Goal: Task Accomplishment & Management: Use online tool/utility

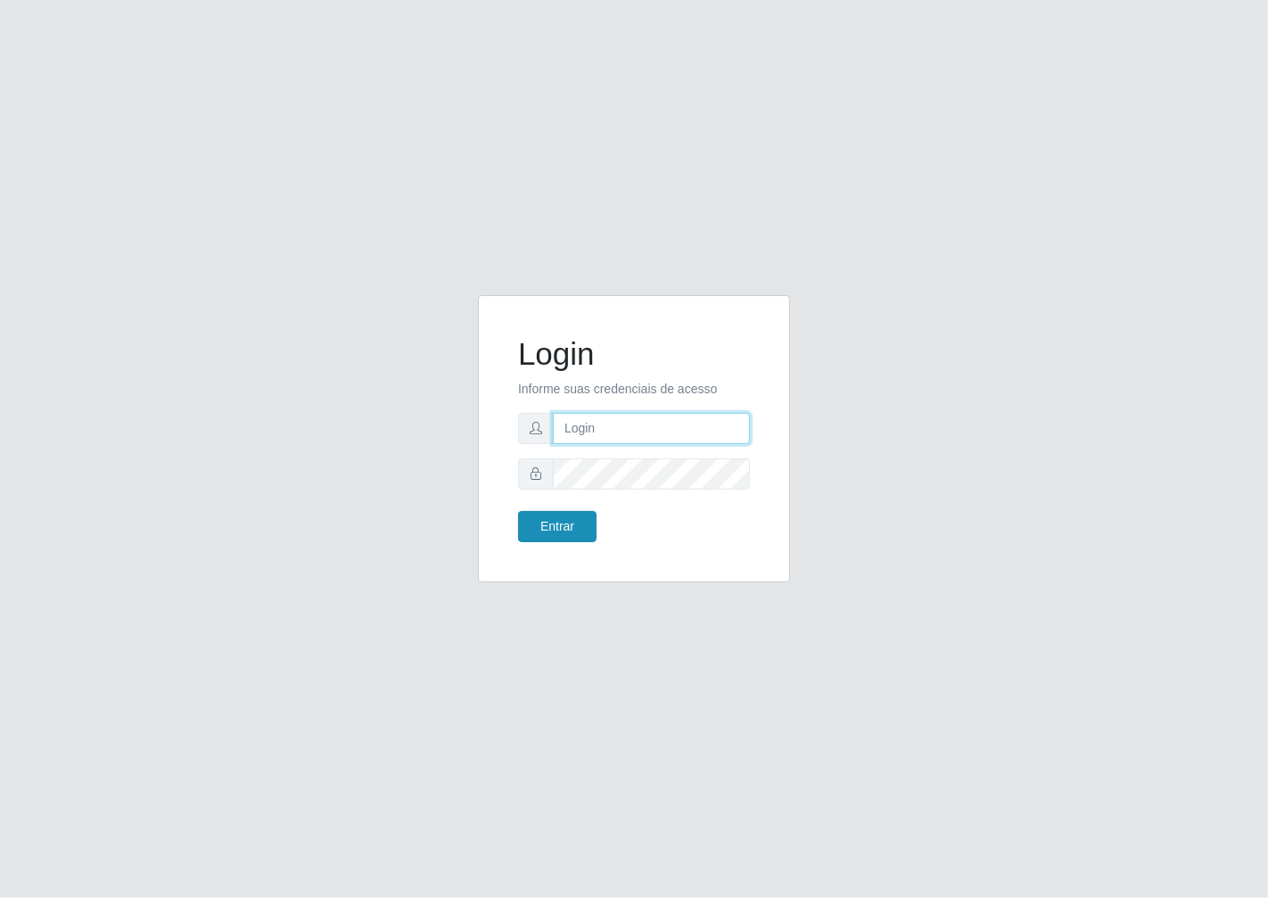
type input "janaina@iwof"
click at [562, 522] on button "Entrar" at bounding box center [557, 526] width 78 height 31
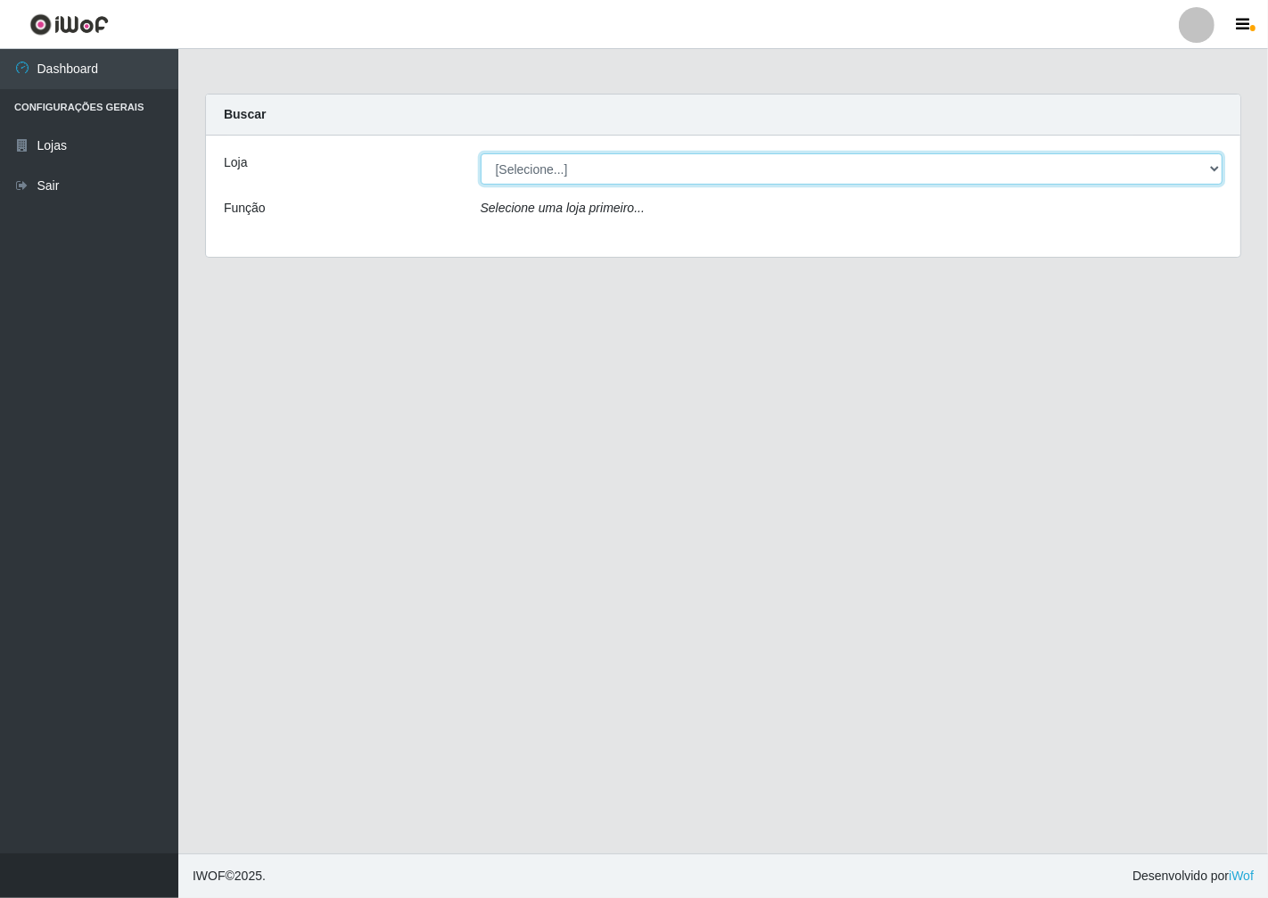
click at [590, 178] on select "[Selecione...] Minimercado Filezão" at bounding box center [852, 168] width 743 height 31
select select "204"
click at [481, 153] on select "[Selecione...] Minimercado Filezão" at bounding box center [852, 168] width 743 height 31
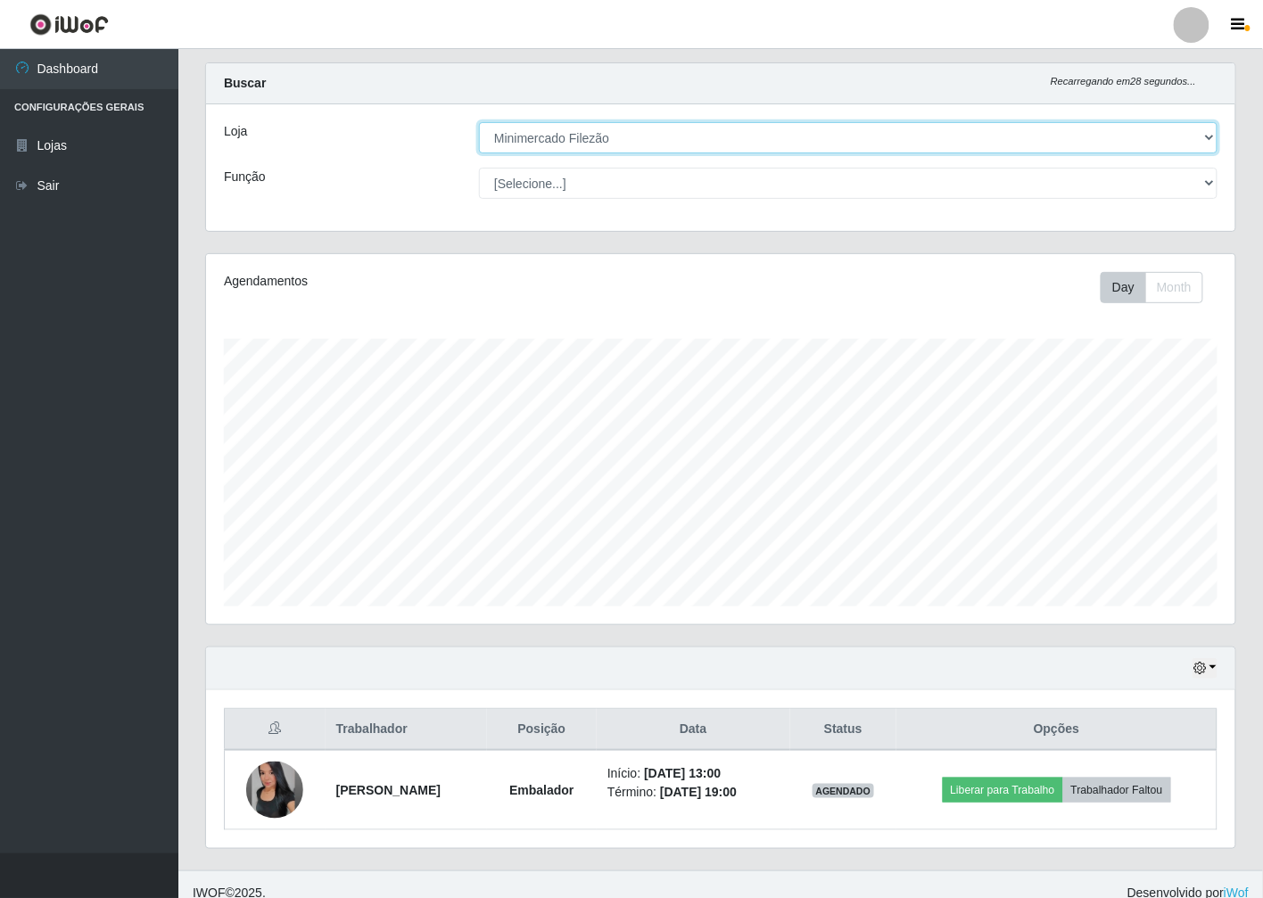
scroll to position [47, 0]
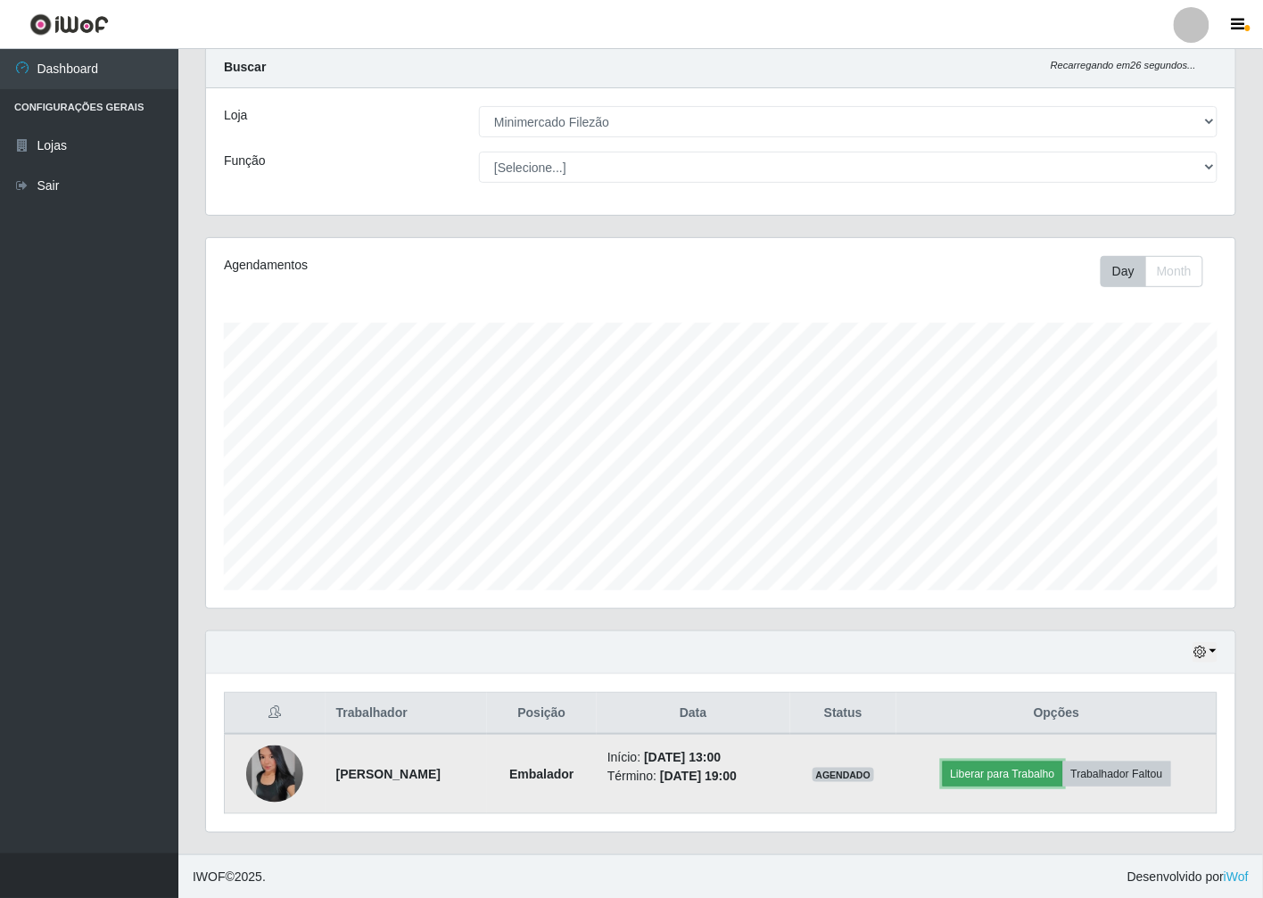
click at [986, 777] on button "Liberar para Trabalho" at bounding box center [1002, 773] width 120 height 25
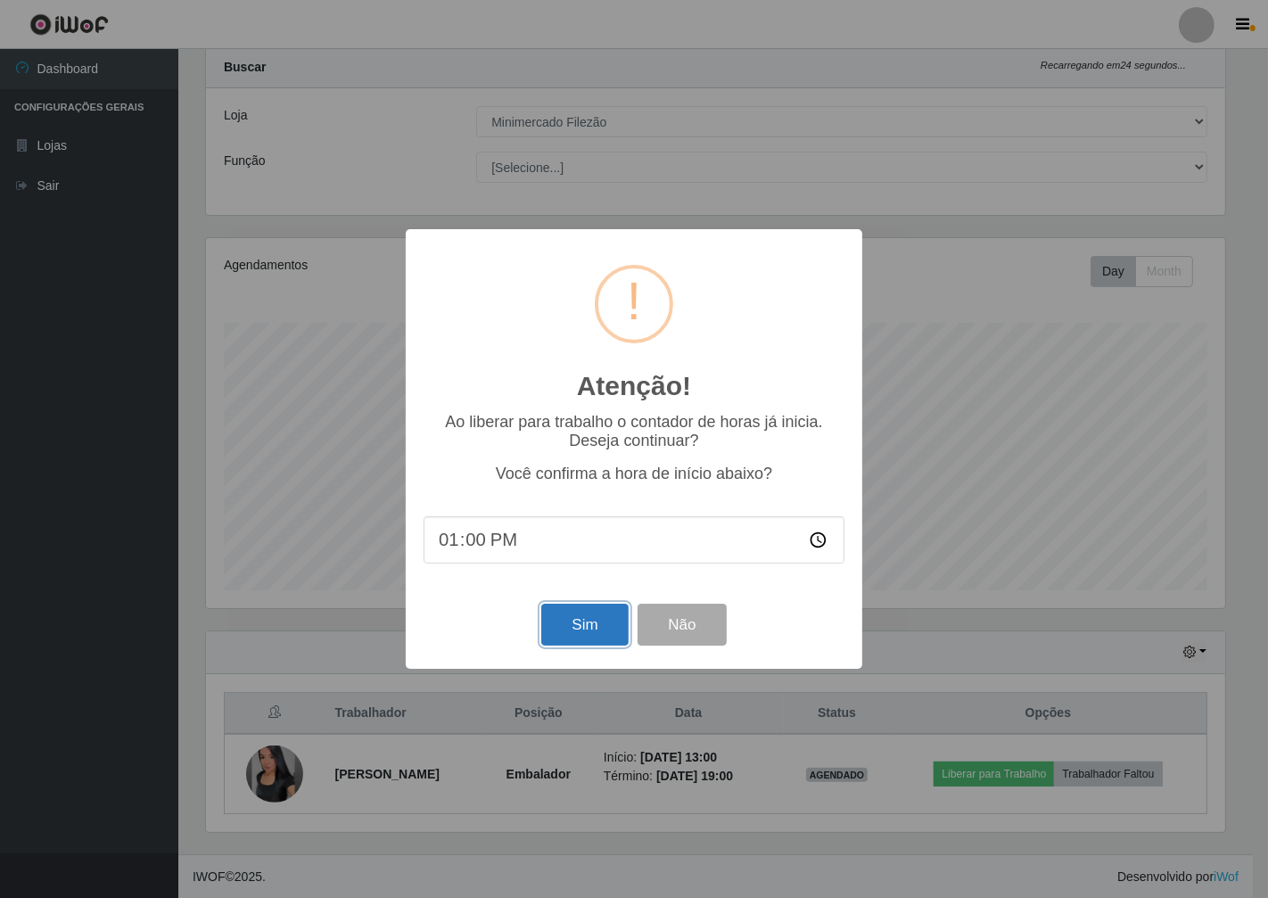
click at [578, 636] on button "Sim" at bounding box center [584, 625] width 86 height 42
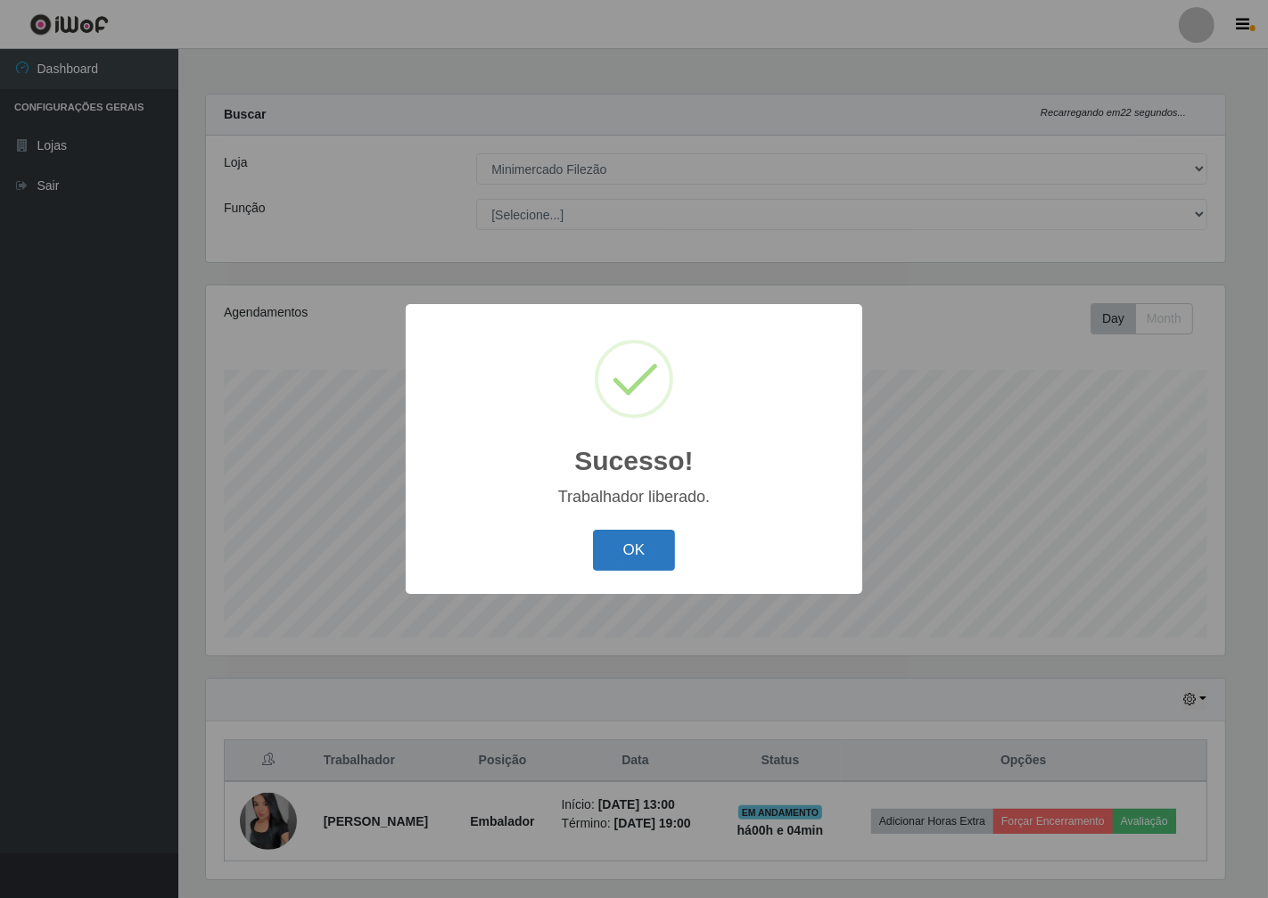
click at [649, 536] on button "OK" at bounding box center [634, 551] width 83 height 42
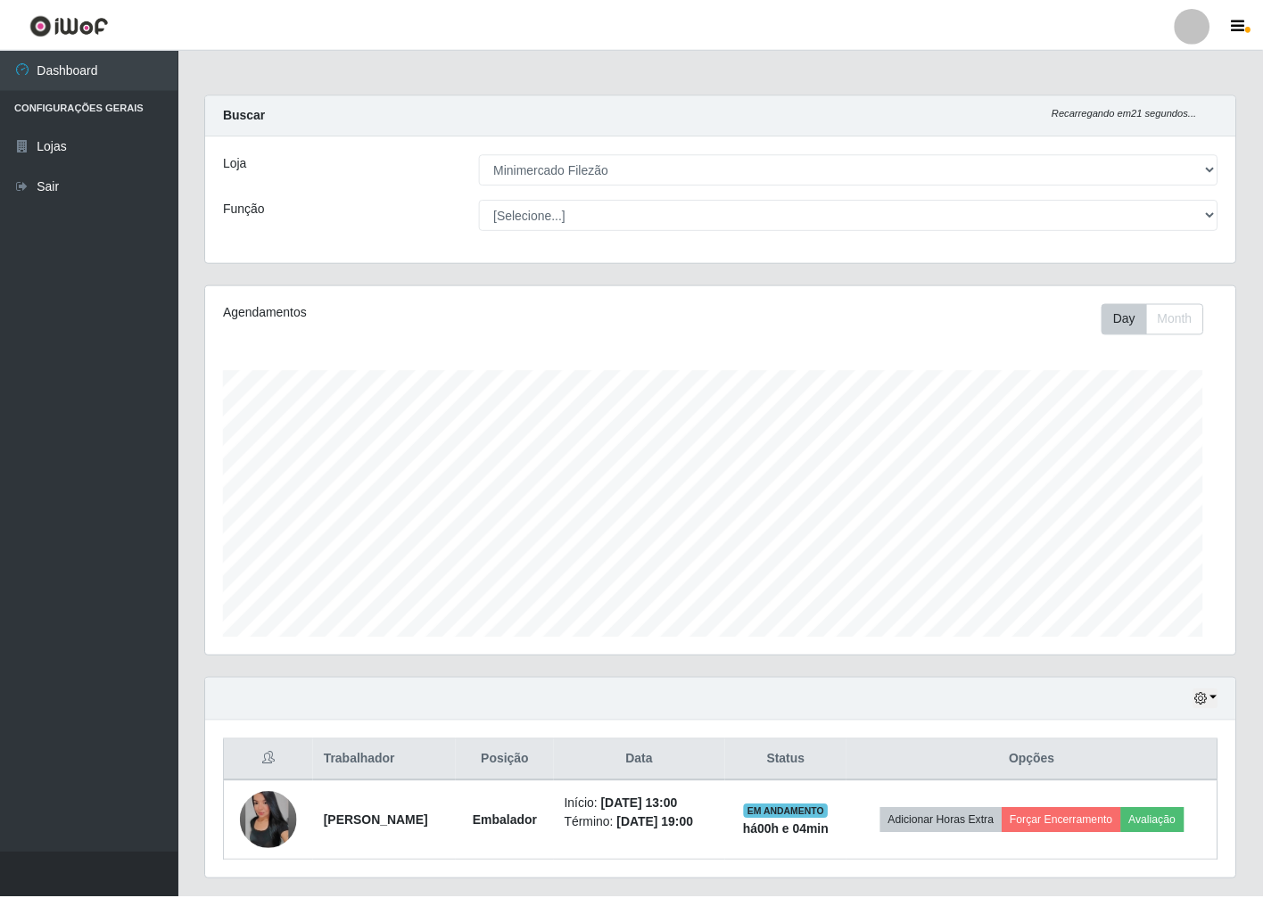
scroll to position [369, 1029]
